Goal: Information Seeking & Learning: Learn about a topic

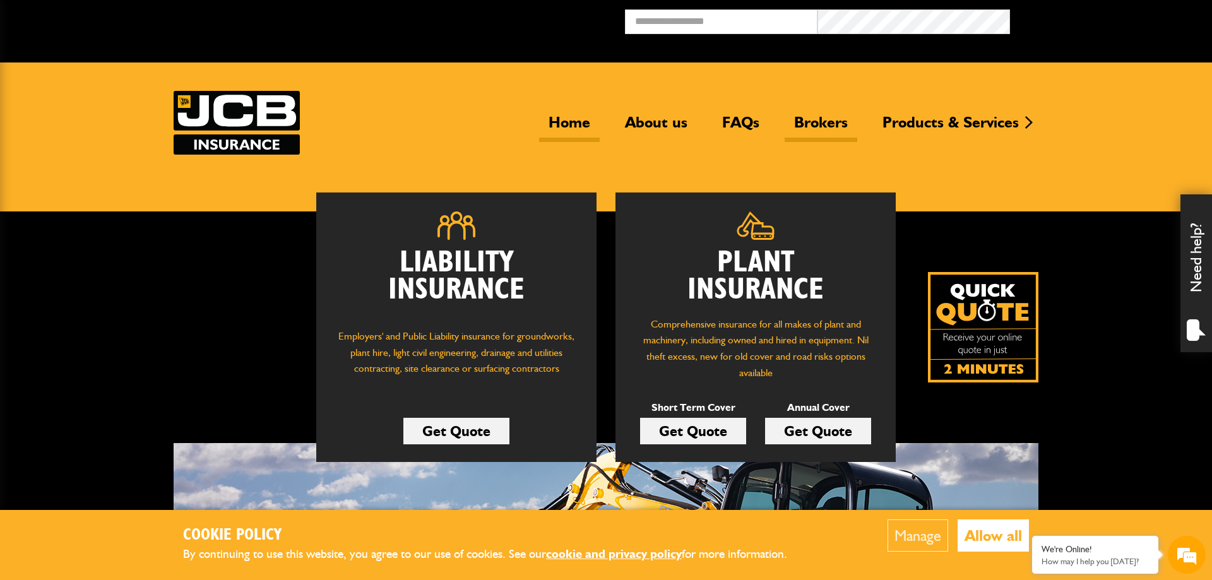
click at [812, 121] on link "Brokers" at bounding box center [820, 127] width 73 height 29
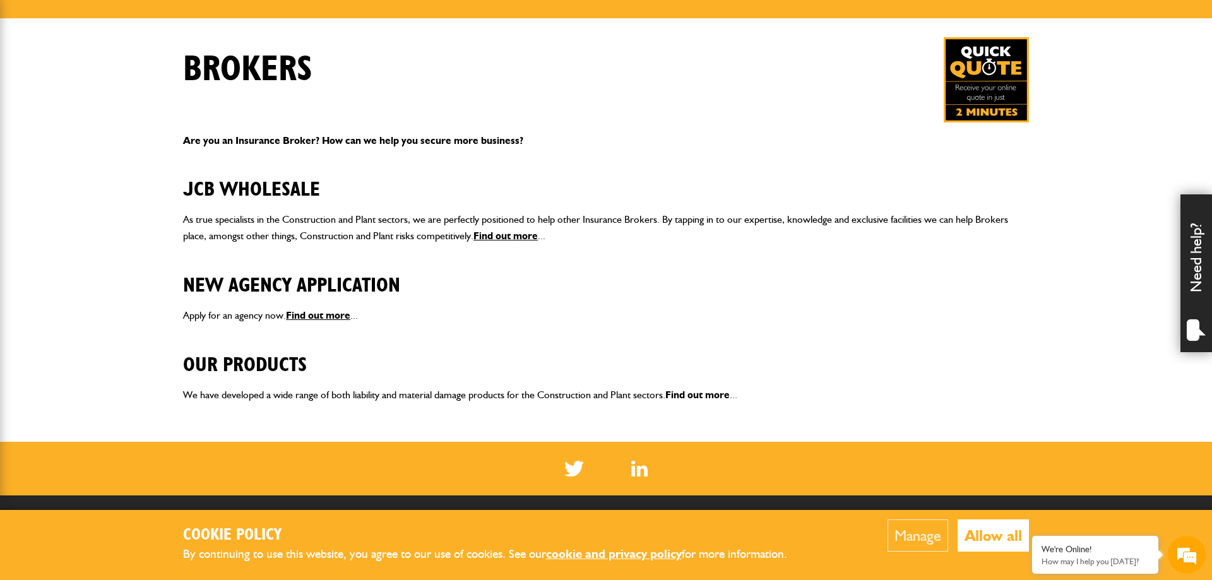
click at [702, 392] on link "Find out more" at bounding box center [697, 395] width 64 height 12
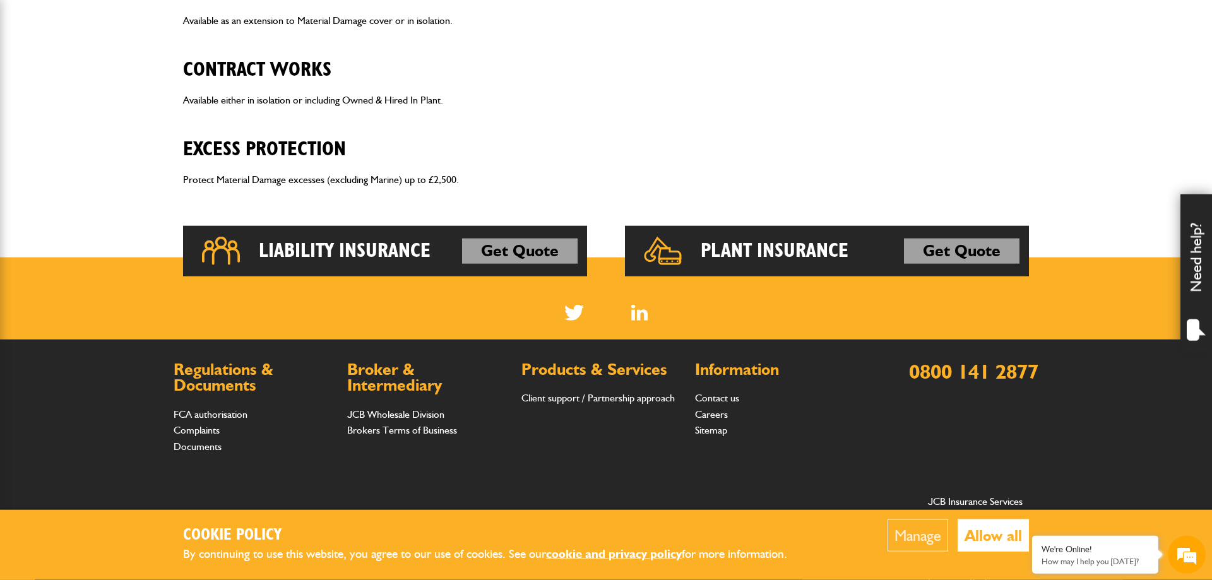
scroll to position [901, 0]
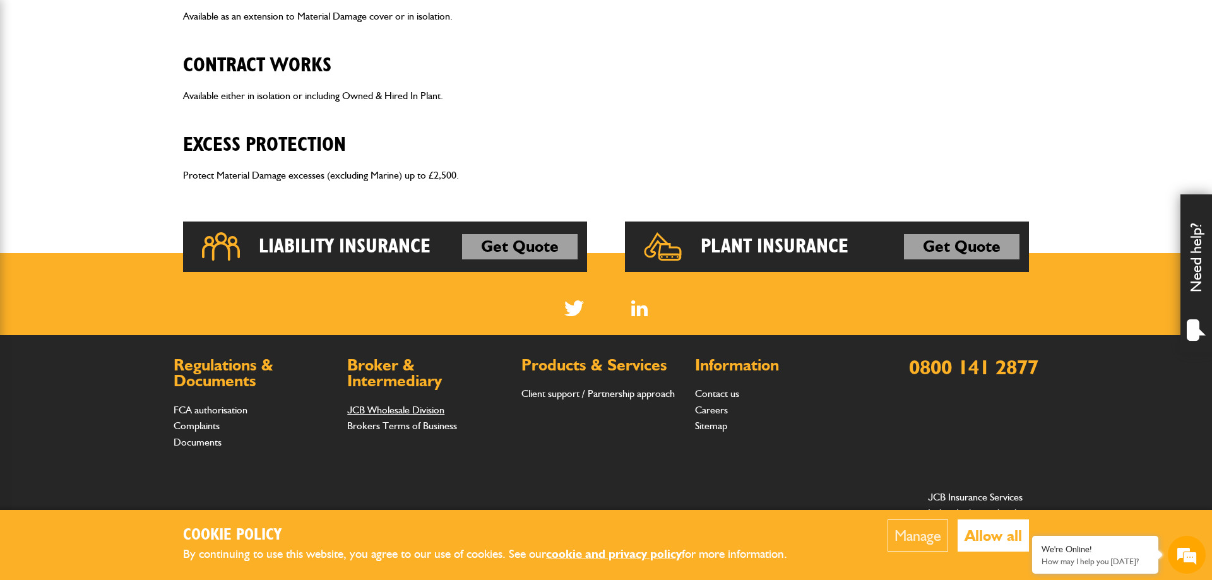
click at [386, 416] on link "JCB Wholesale Division" at bounding box center [395, 410] width 97 height 12
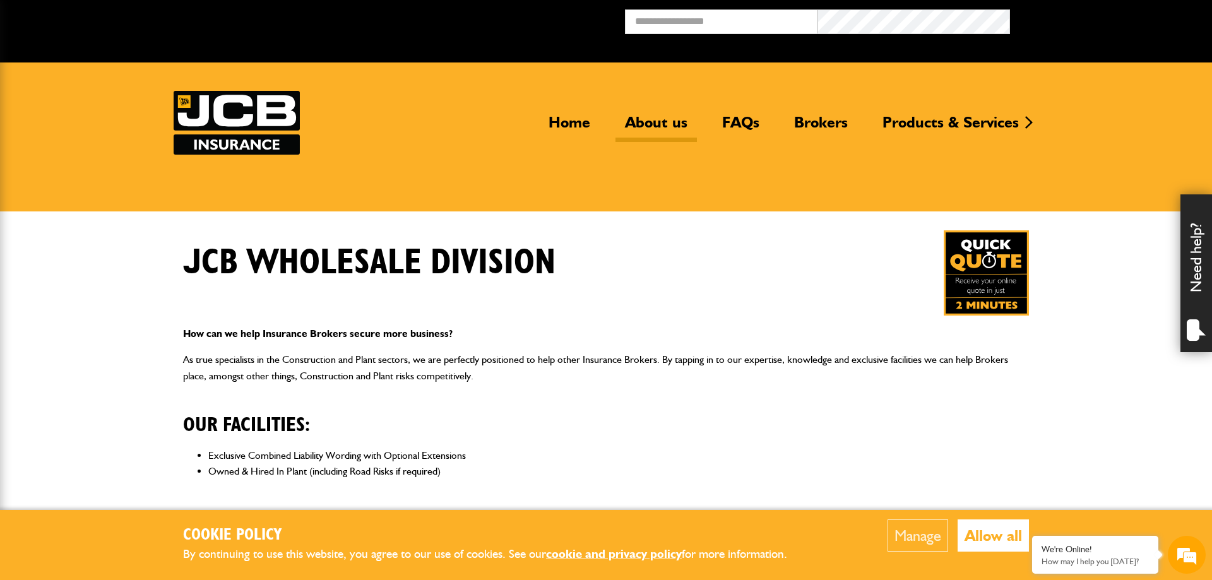
click at [667, 124] on link "About us" at bounding box center [655, 127] width 81 height 29
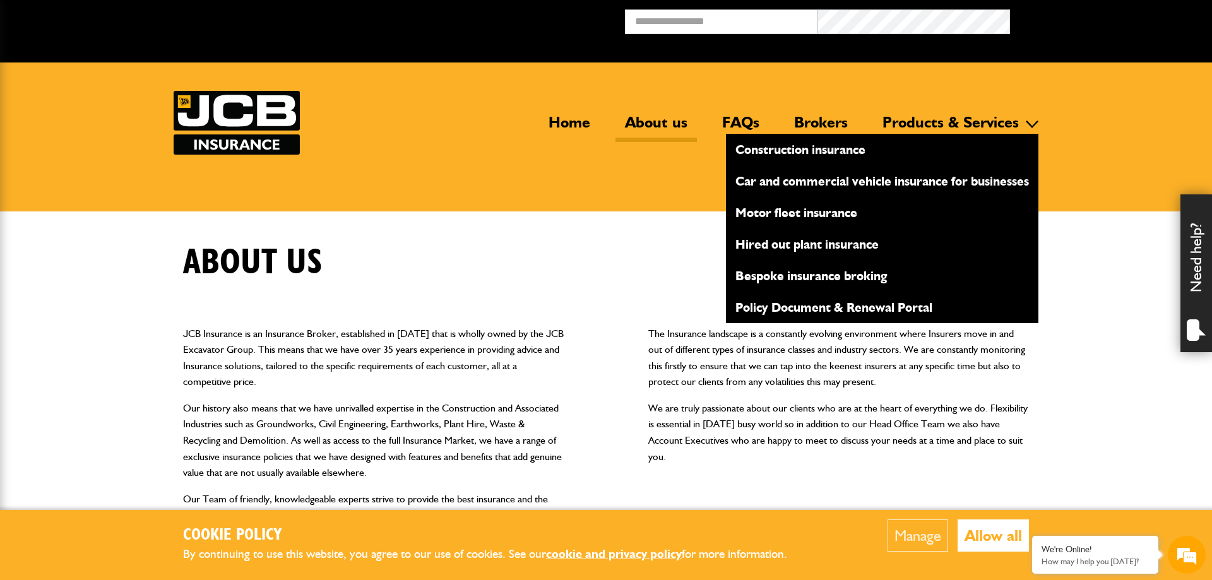
click at [1005, 119] on link "Products & Services" at bounding box center [950, 127] width 155 height 29
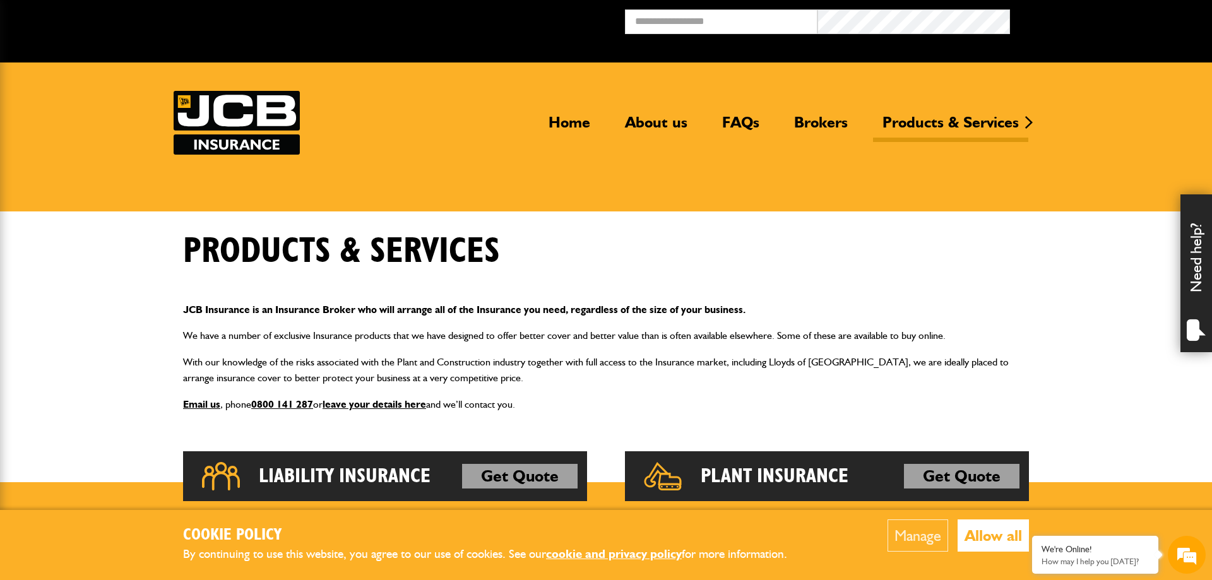
click at [1005, 119] on link "Products & Services" at bounding box center [950, 127] width 155 height 29
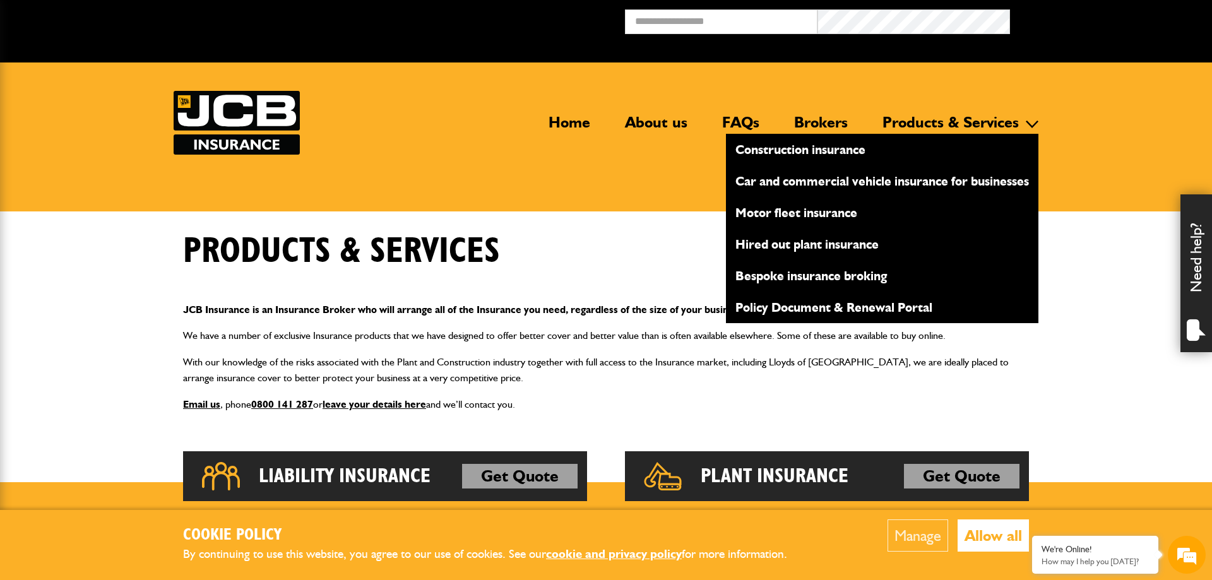
click at [805, 240] on link "Hired out plant insurance" at bounding box center [882, 243] width 312 height 21
